Goal: Task Accomplishment & Management: Use online tool/utility

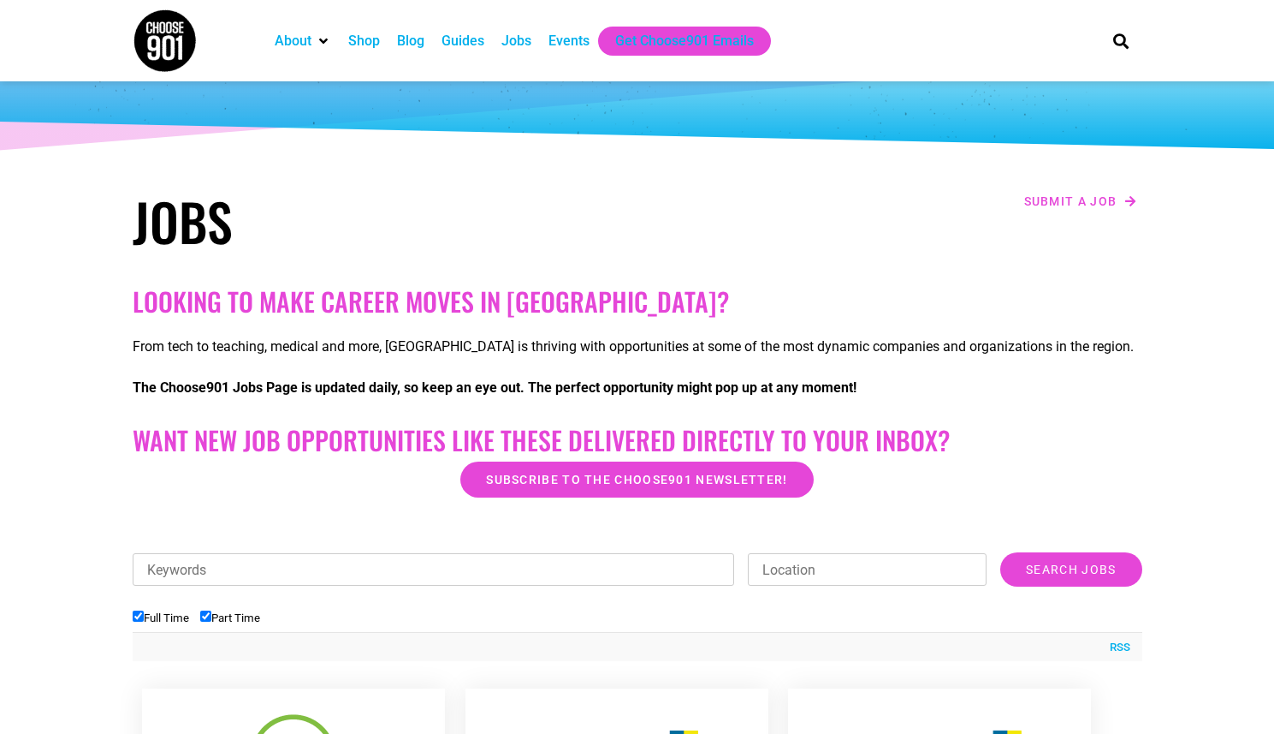
scroll to position [114, 0]
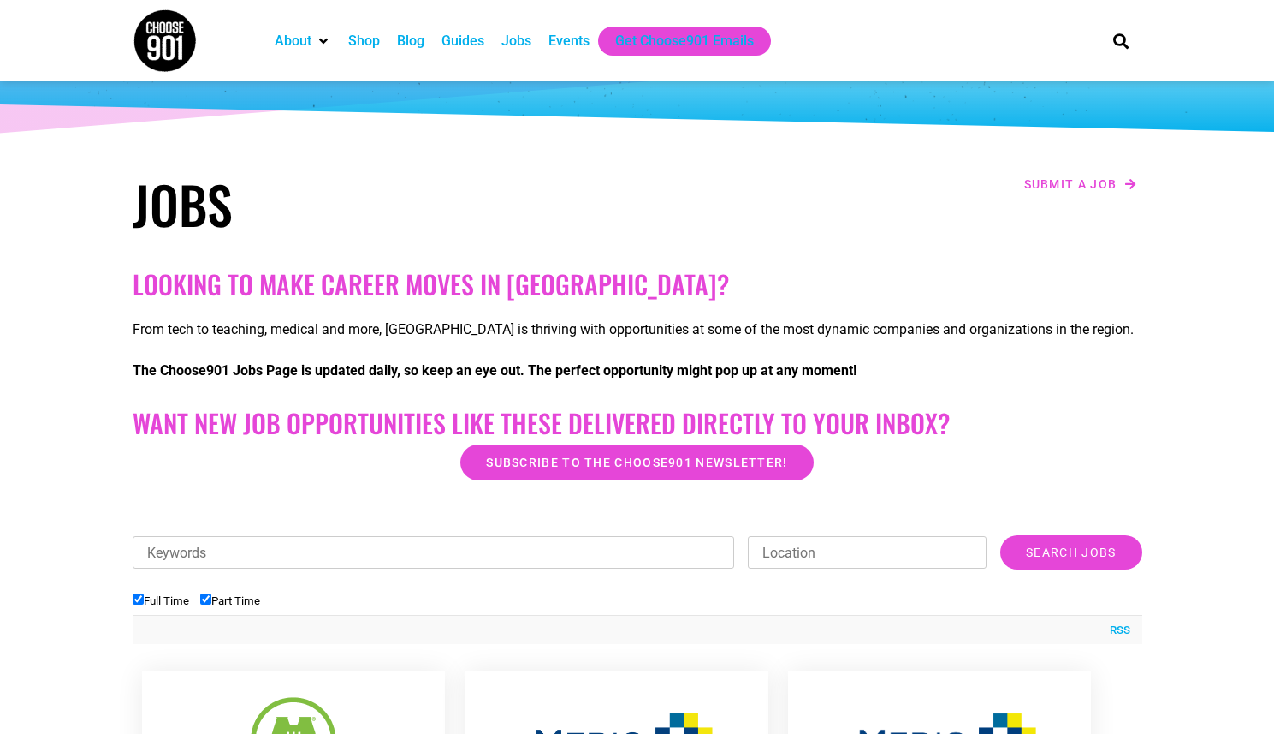
click at [458, 550] on input "Keywords" at bounding box center [434, 552] width 603 height 33
type input "human resources"
click at [960, 550] on input "Location" at bounding box center [867, 552] width 239 height 33
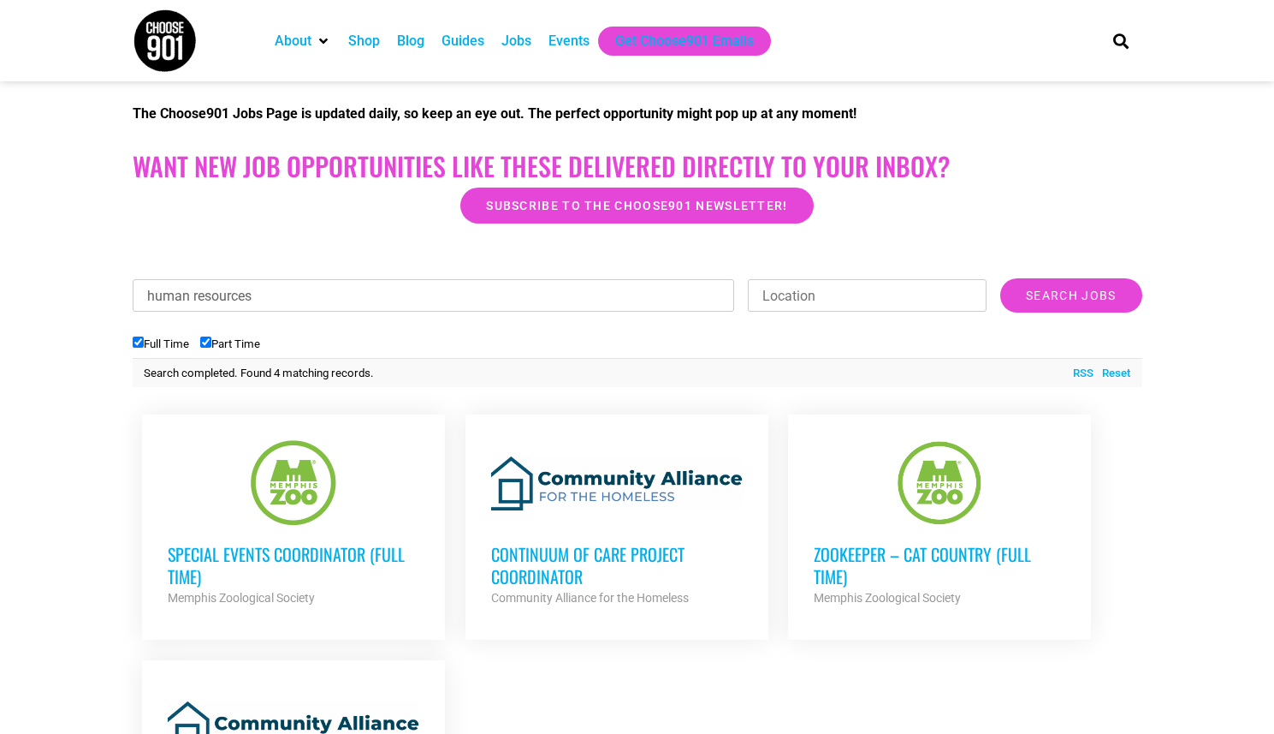
scroll to position [383, 0]
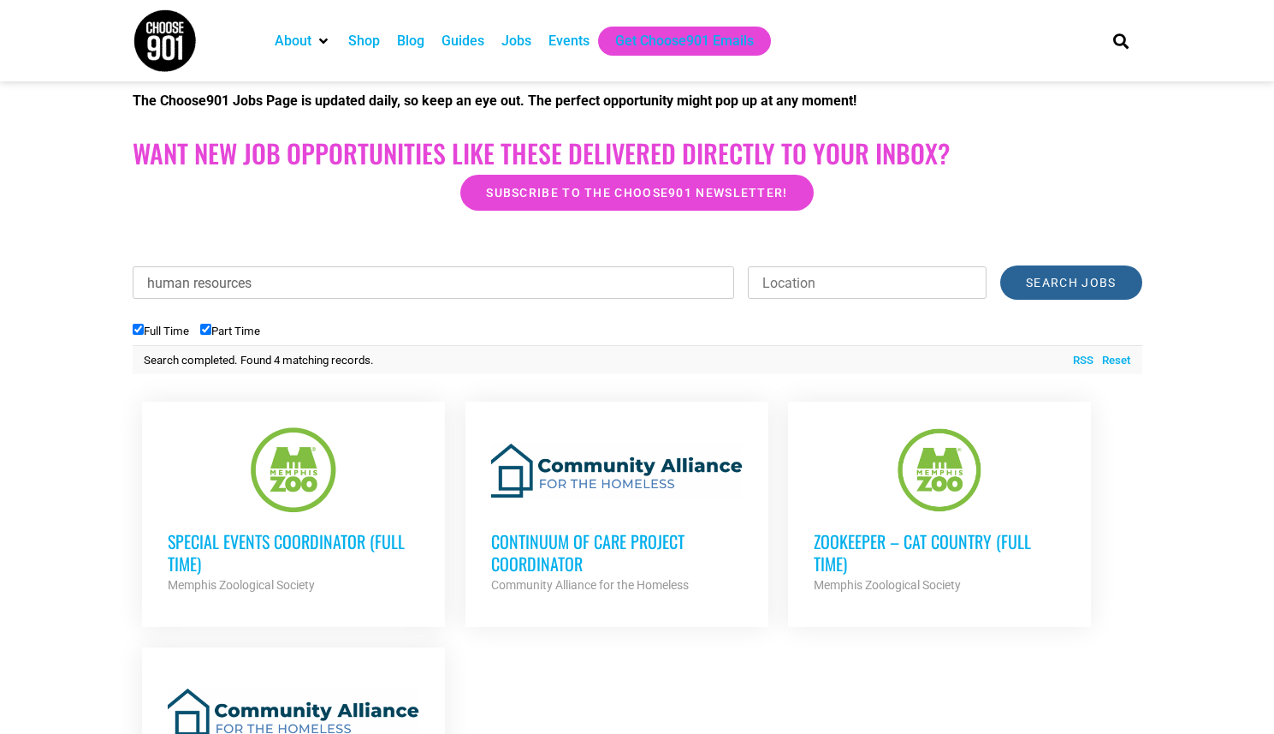
click at [1069, 281] on input "Search Jobs" at bounding box center [1071, 282] width 141 height 34
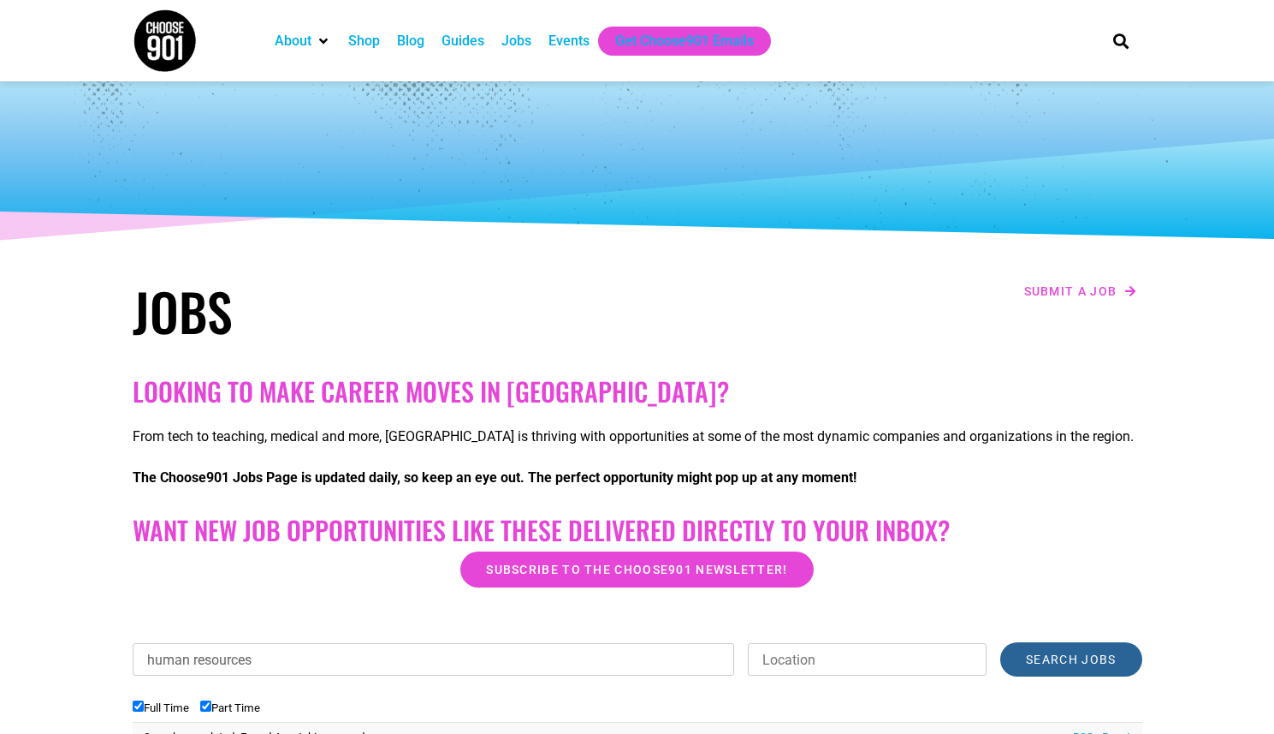
scroll to position [0, 0]
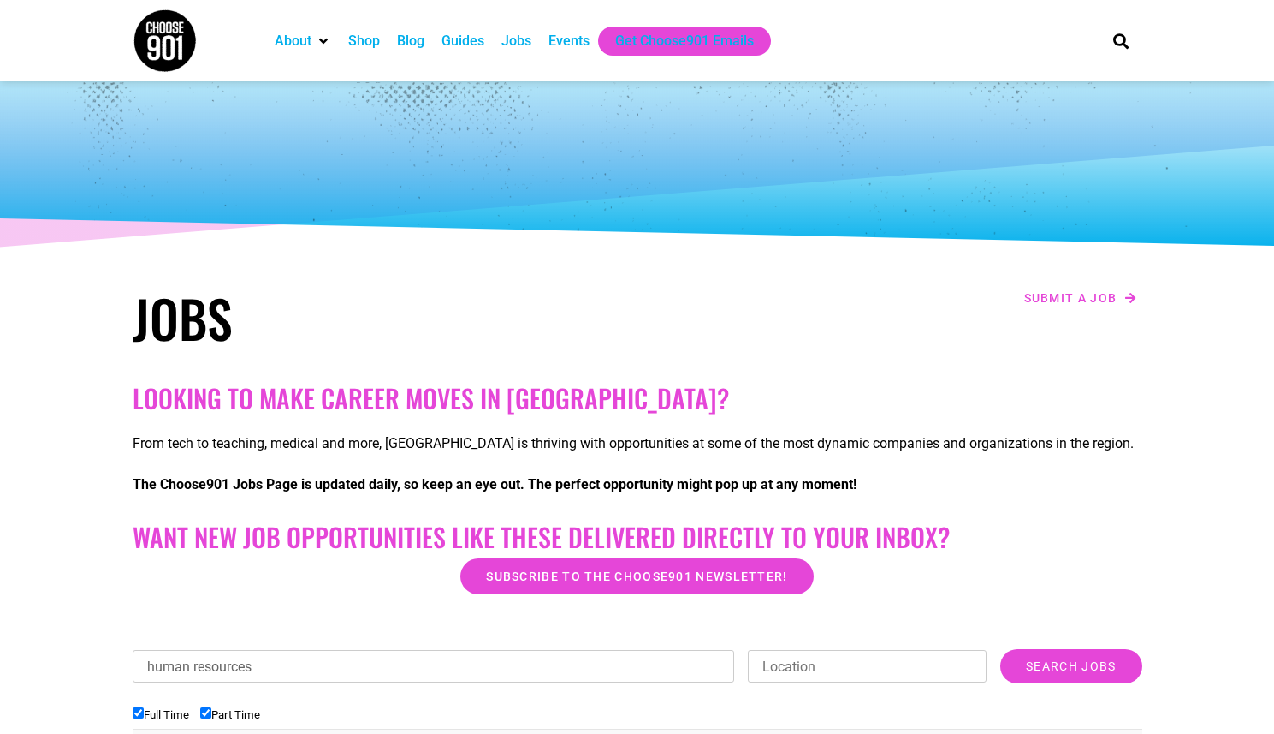
click at [181, 39] on img at bounding box center [165, 41] width 64 height 64
